Goal: Task Accomplishment & Management: Use online tool/utility

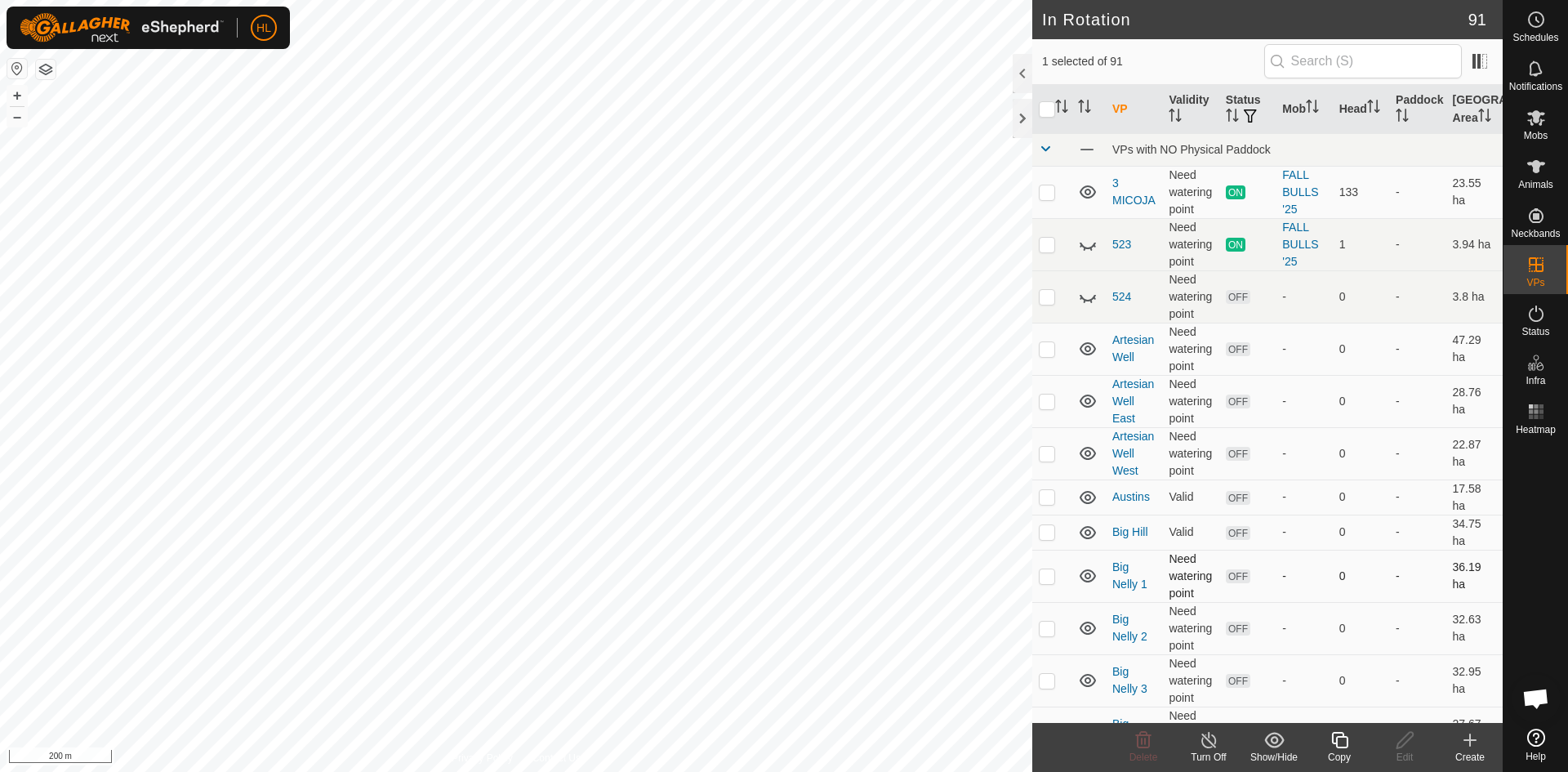
checkbox input "true"
checkbox input "false"
click at [1458, 744] on create-svg-icon at bounding box center [1469, 740] width 65 height 20
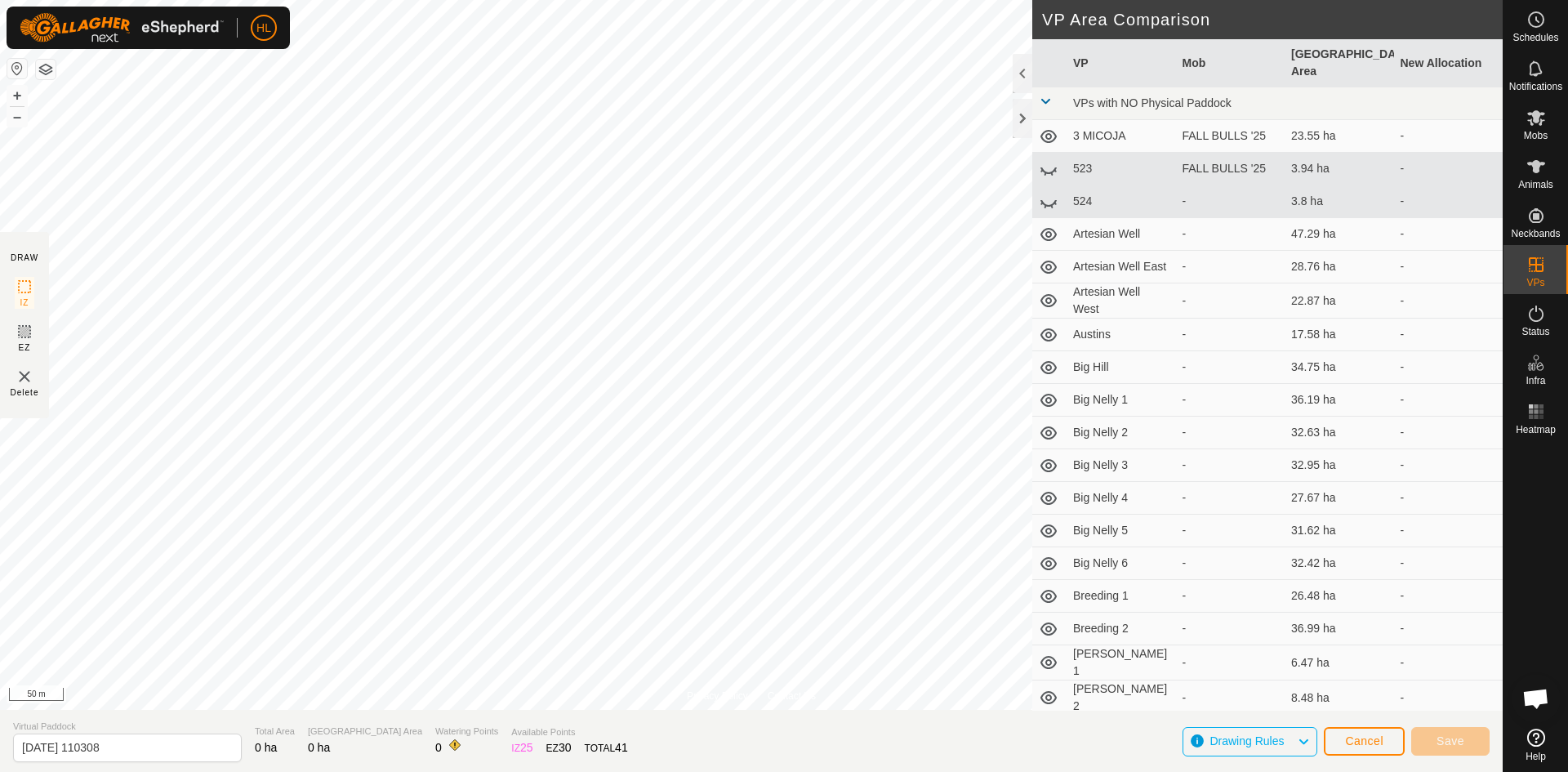
click at [935, 771] on div "Privacy Policy Contact Us 4Y035 0375218726 Commercial Hfrs PowWow 1 NW + – ⇧ i …" at bounding box center [751, 386] width 1502 height 772
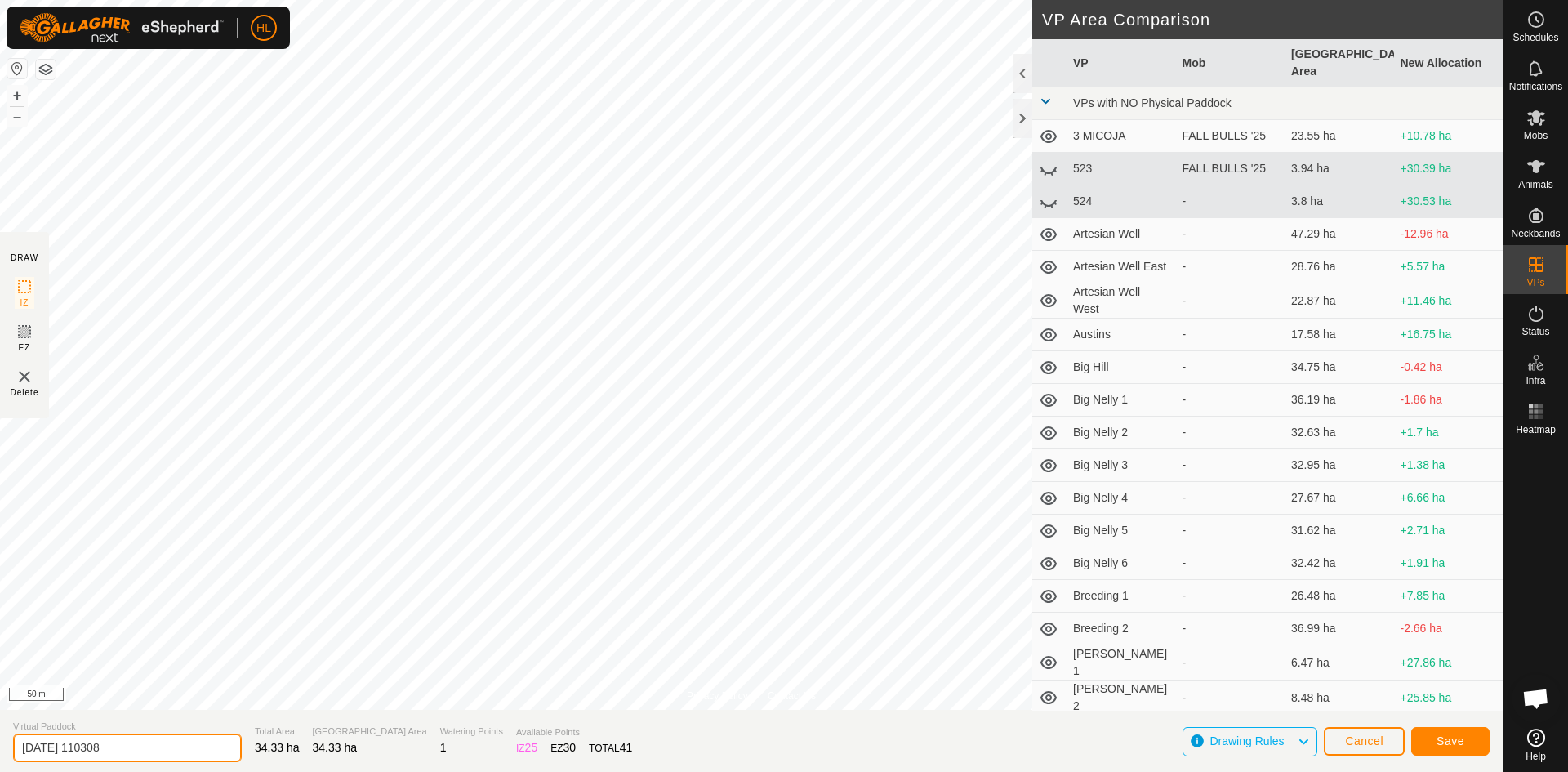
drag, startPoint x: 132, startPoint y: 754, endPoint x: -57, endPoint y: 731, distance: 190.4
click at [0, 731] on html "HL Schedules Notifications Mobs Animals Neckbands VPs Status Infra Heatmap Help…" at bounding box center [784, 386] width 1568 height 772
type input "p"
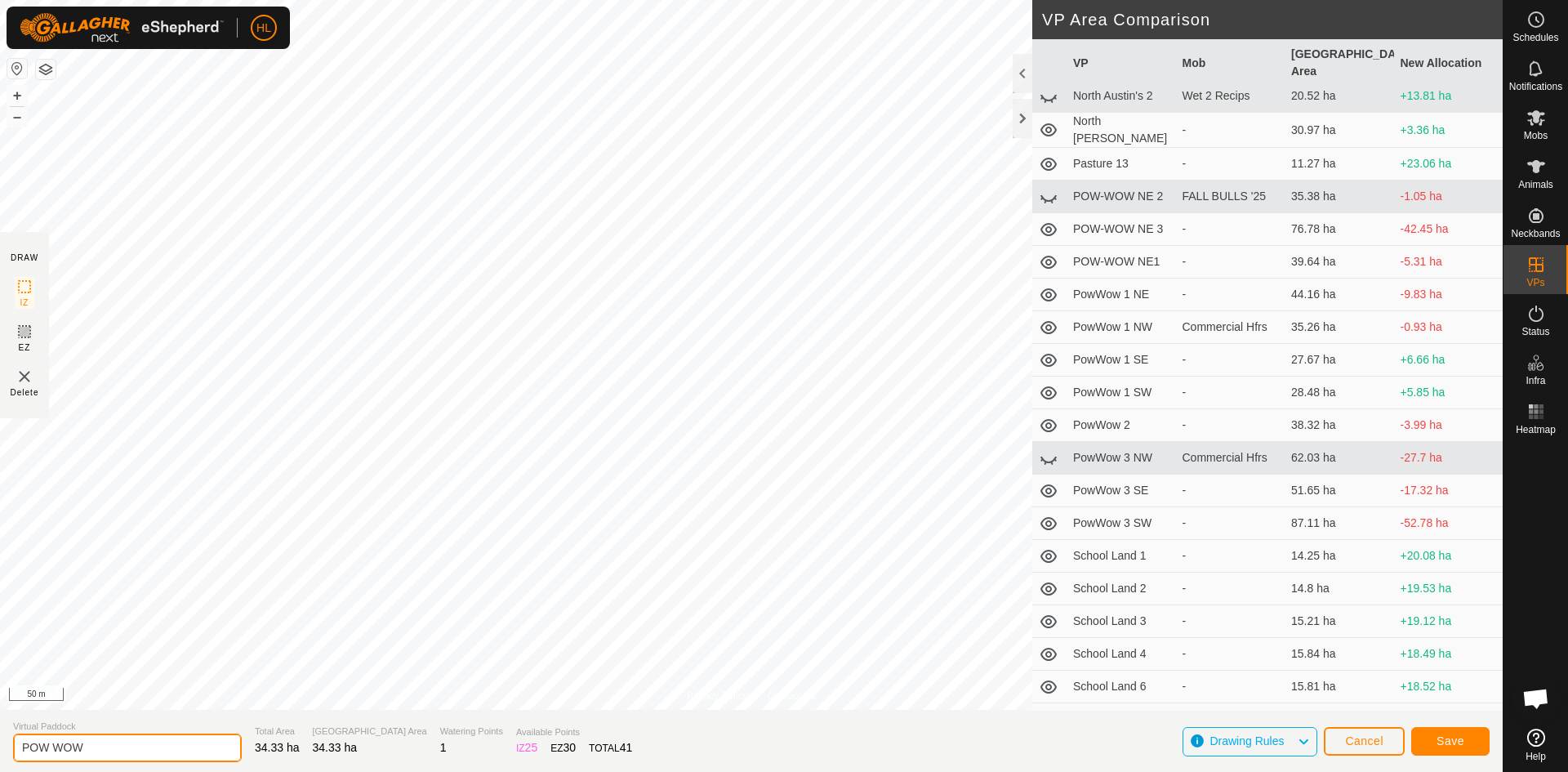
scroll to position [1796, 0]
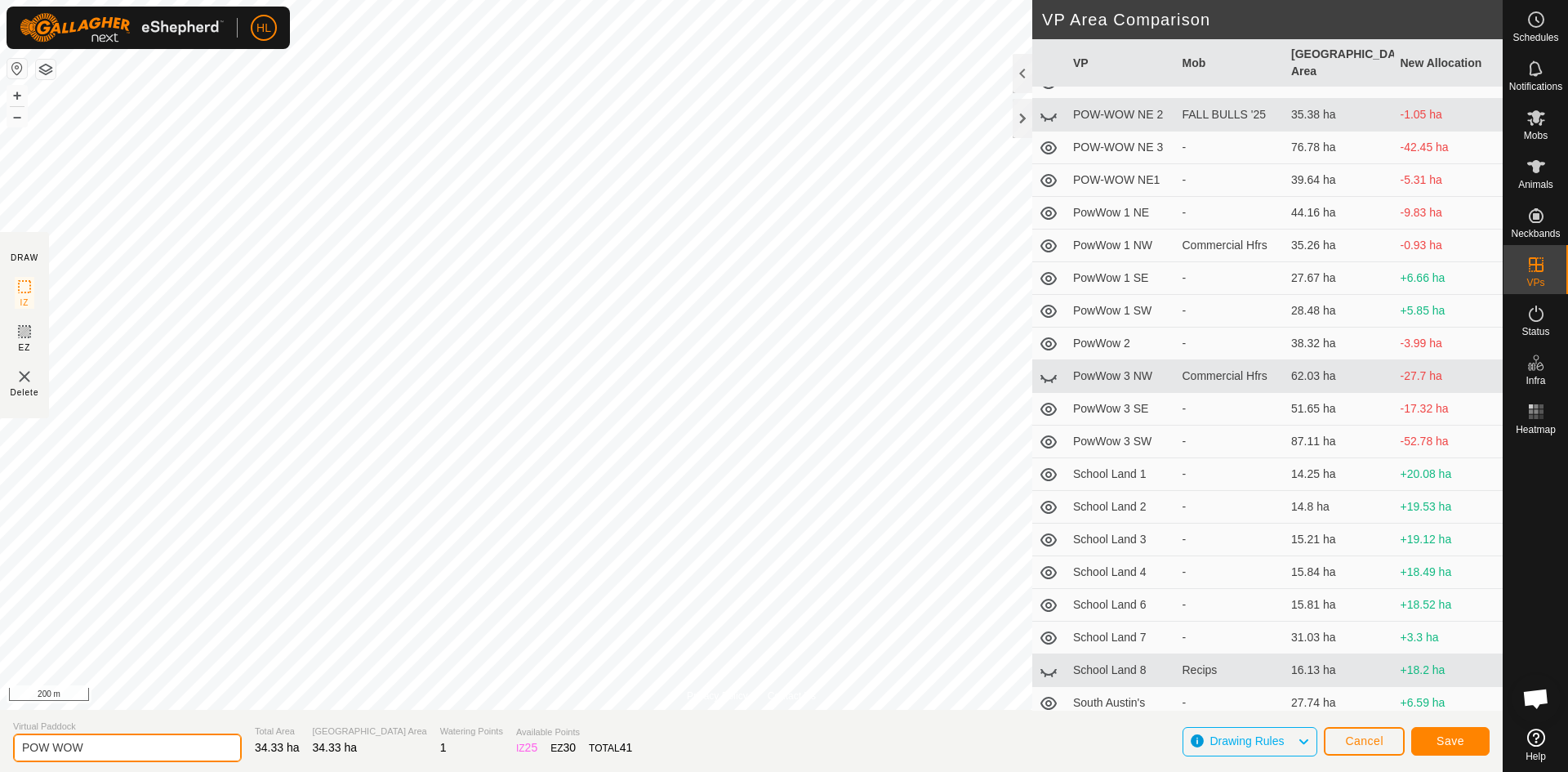
click at [119, 741] on input "POW WOW" at bounding box center [127, 747] width 229 height 29
type input "POW WOW REMAKE"
click at [1456, 744] on span "Save" at bounding box center [1450, 740] width 28 height 13
